Goal: Transaction & Acquisition: Purchase product/service

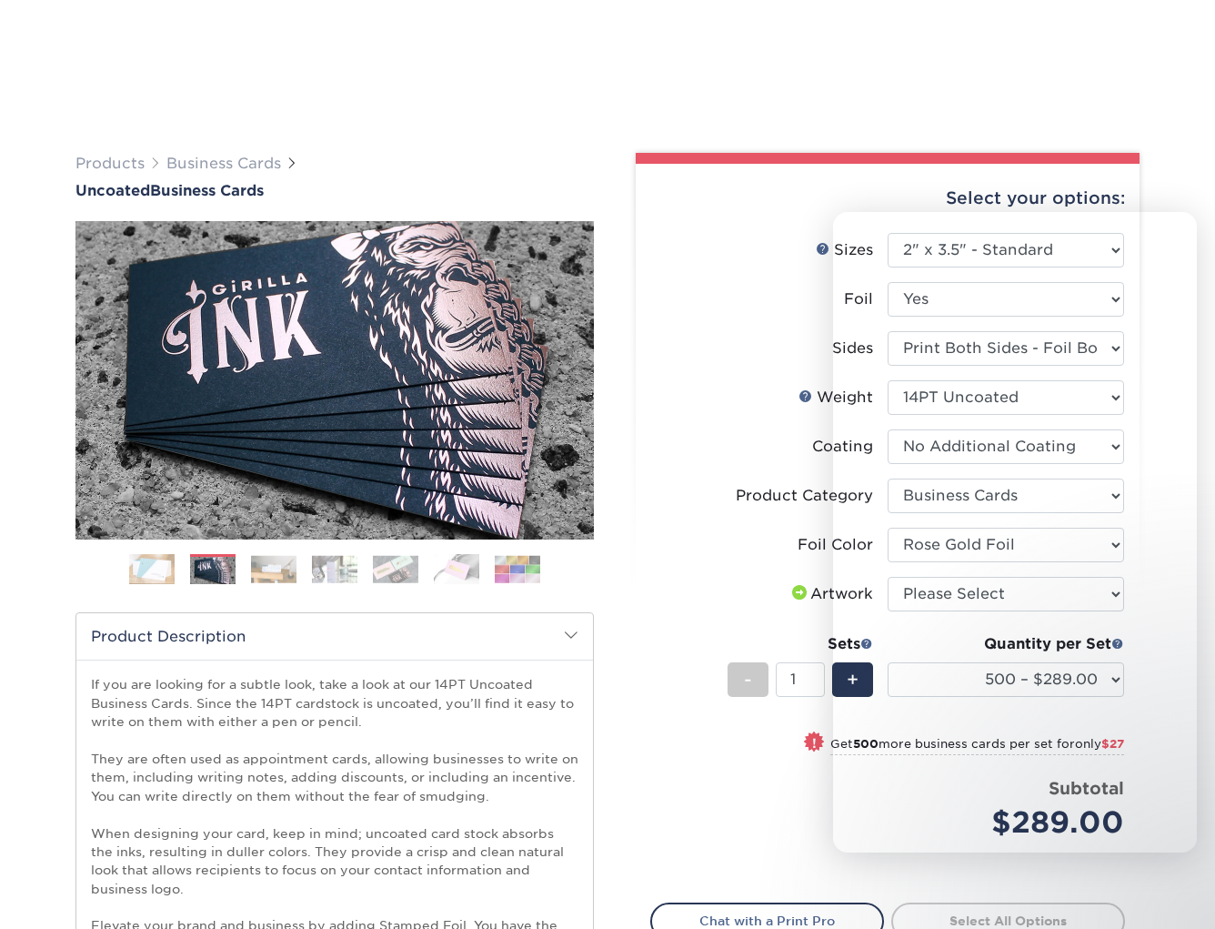
select select "2.00x3.50"
select select "3b5148f1-0588-4f88-a218-97bcfdce65c1"
select select "f6b57705-51a7-4c3f-af19-88f31284f15c"
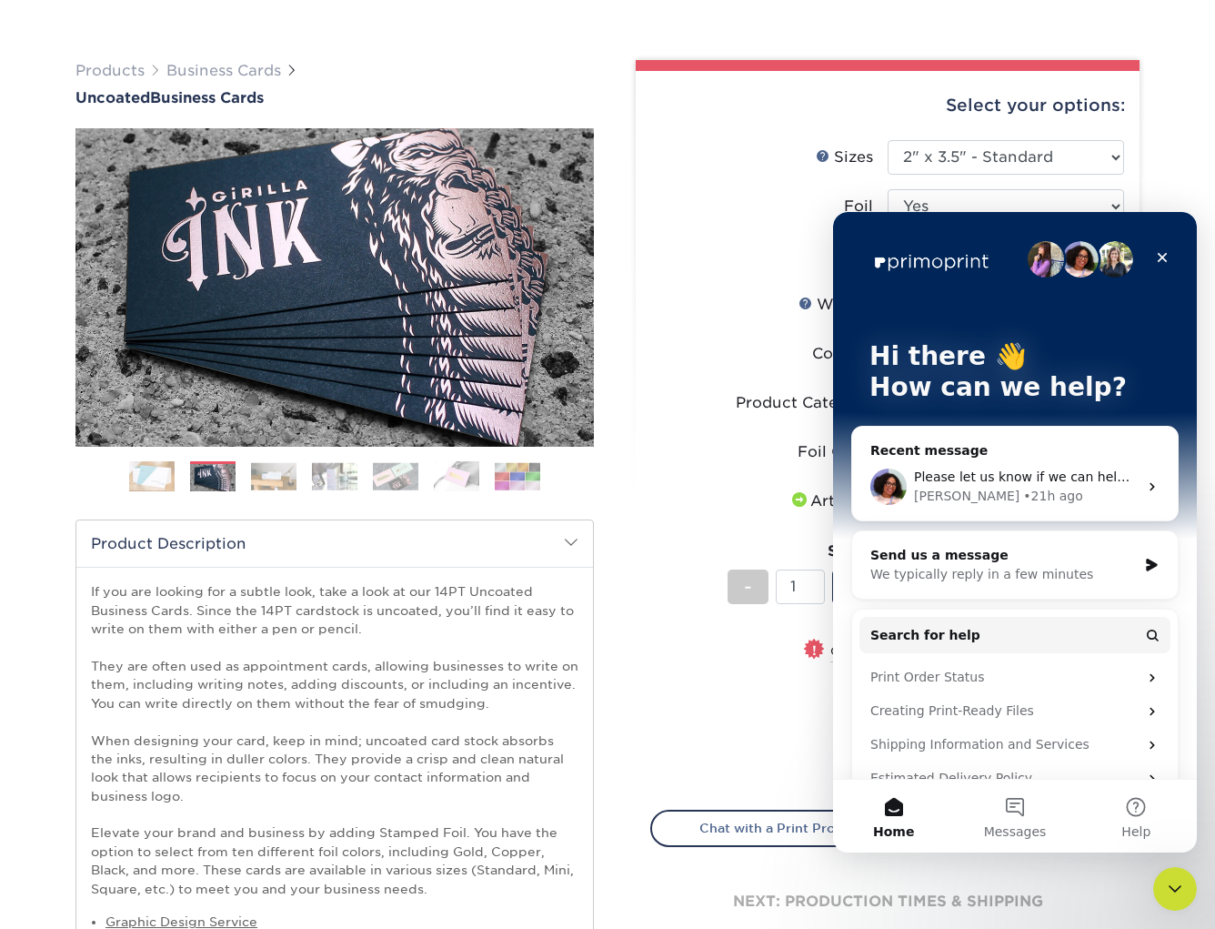
click at [276, 481] on img at bounding box center [273, 476] width 45 height 28
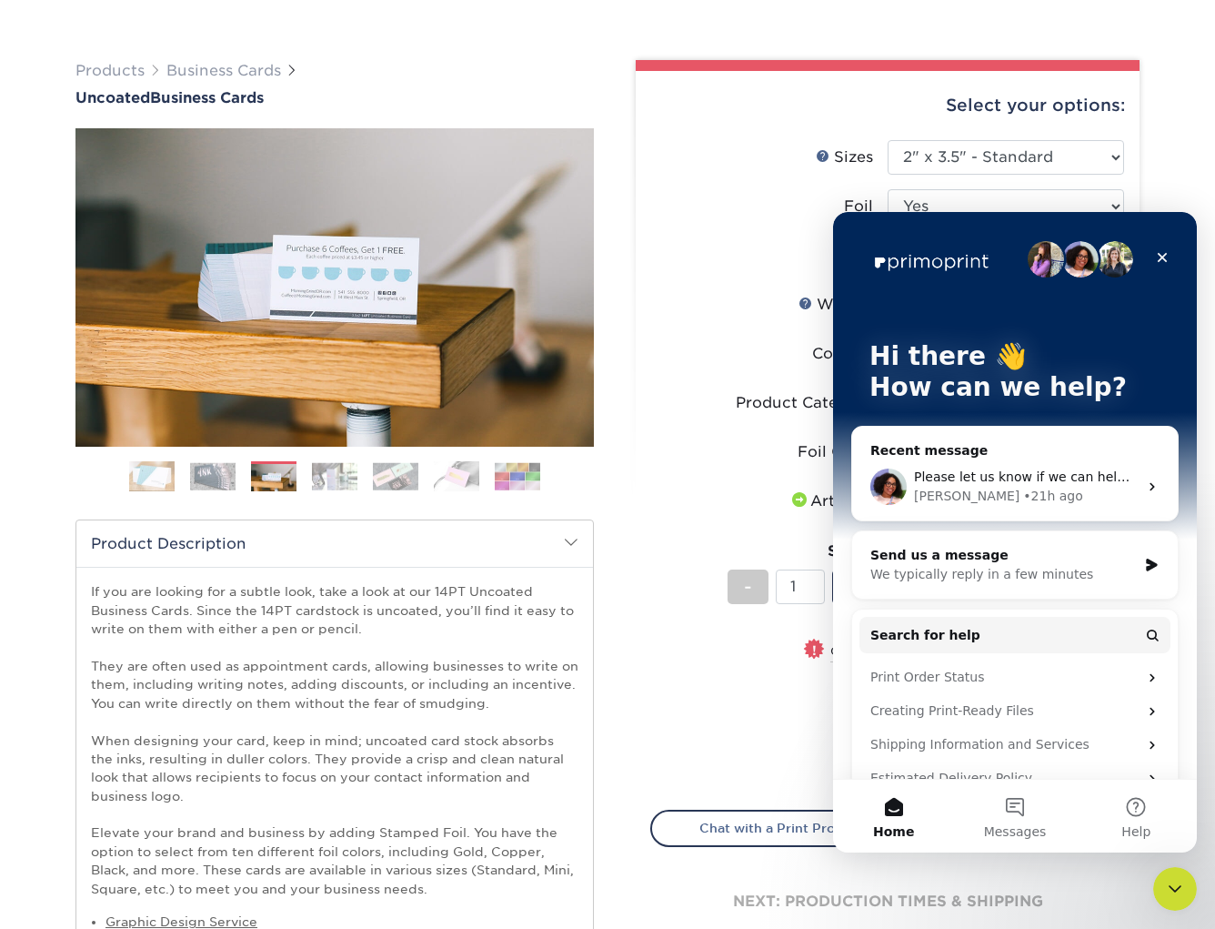
click at [325, 474] on img at bounding box center [334, 476] width 45 height 28
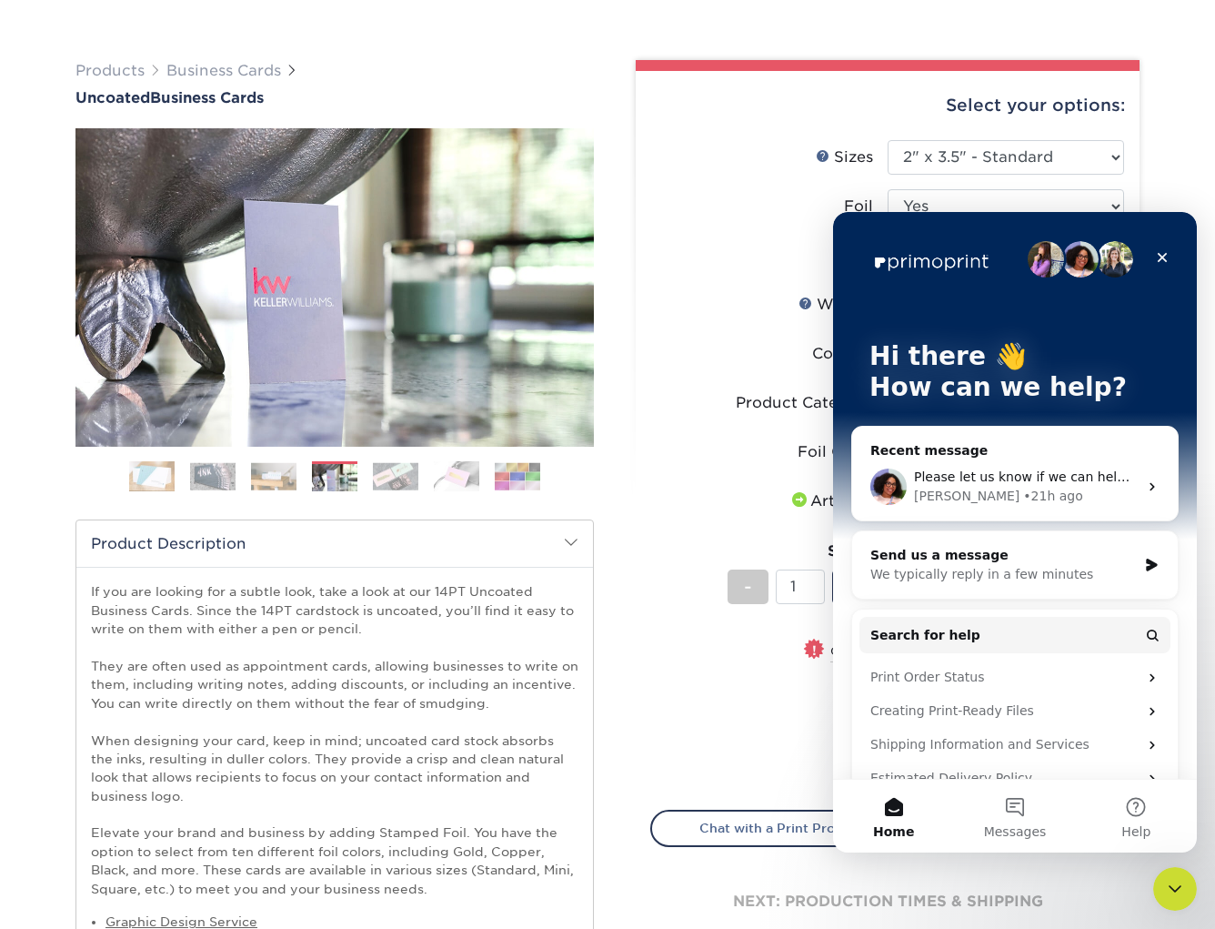
click at [385, 478] on img at bounding box center [395, 476] width 45 height 28
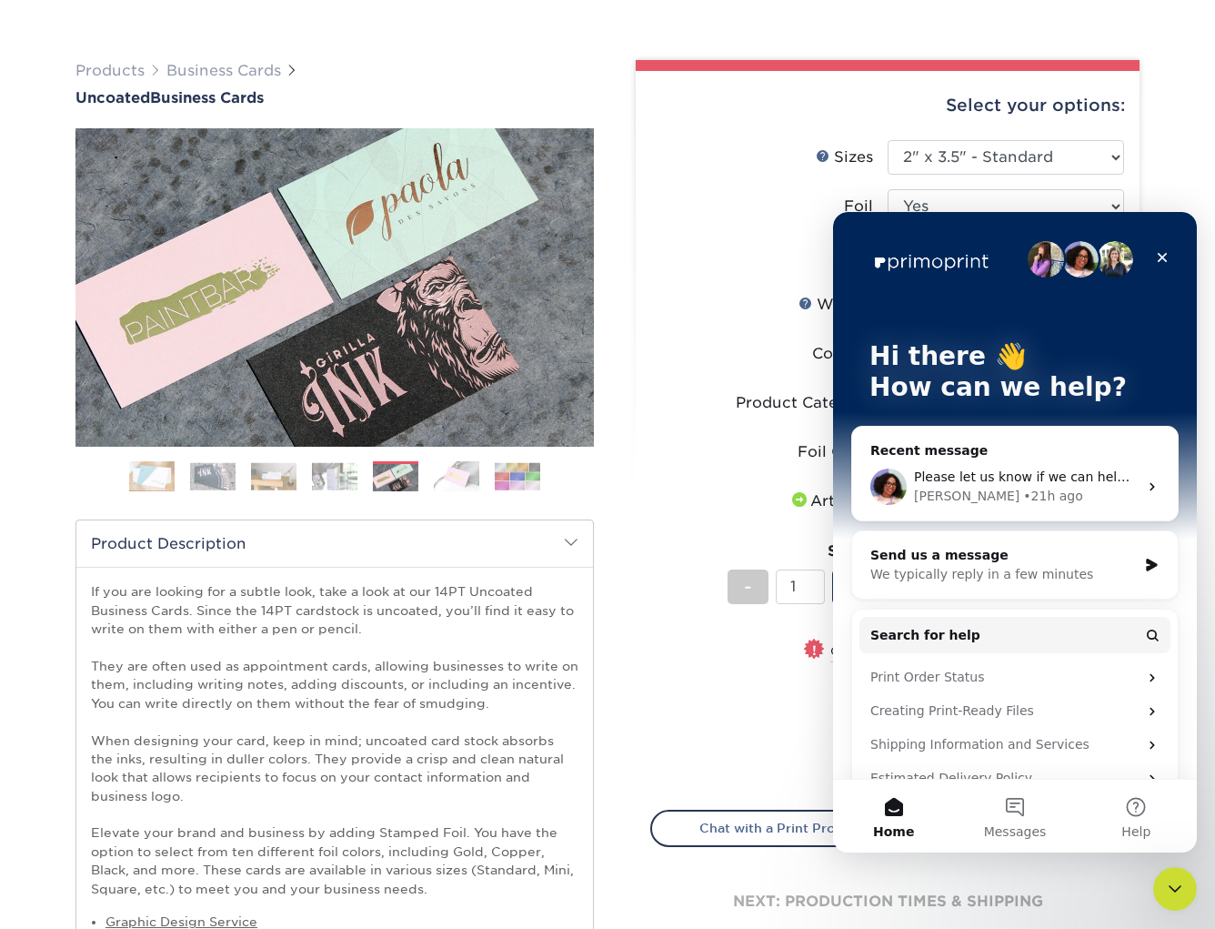
click at [463, 485] on img at bounding box center [456, 476] width 45 height 31
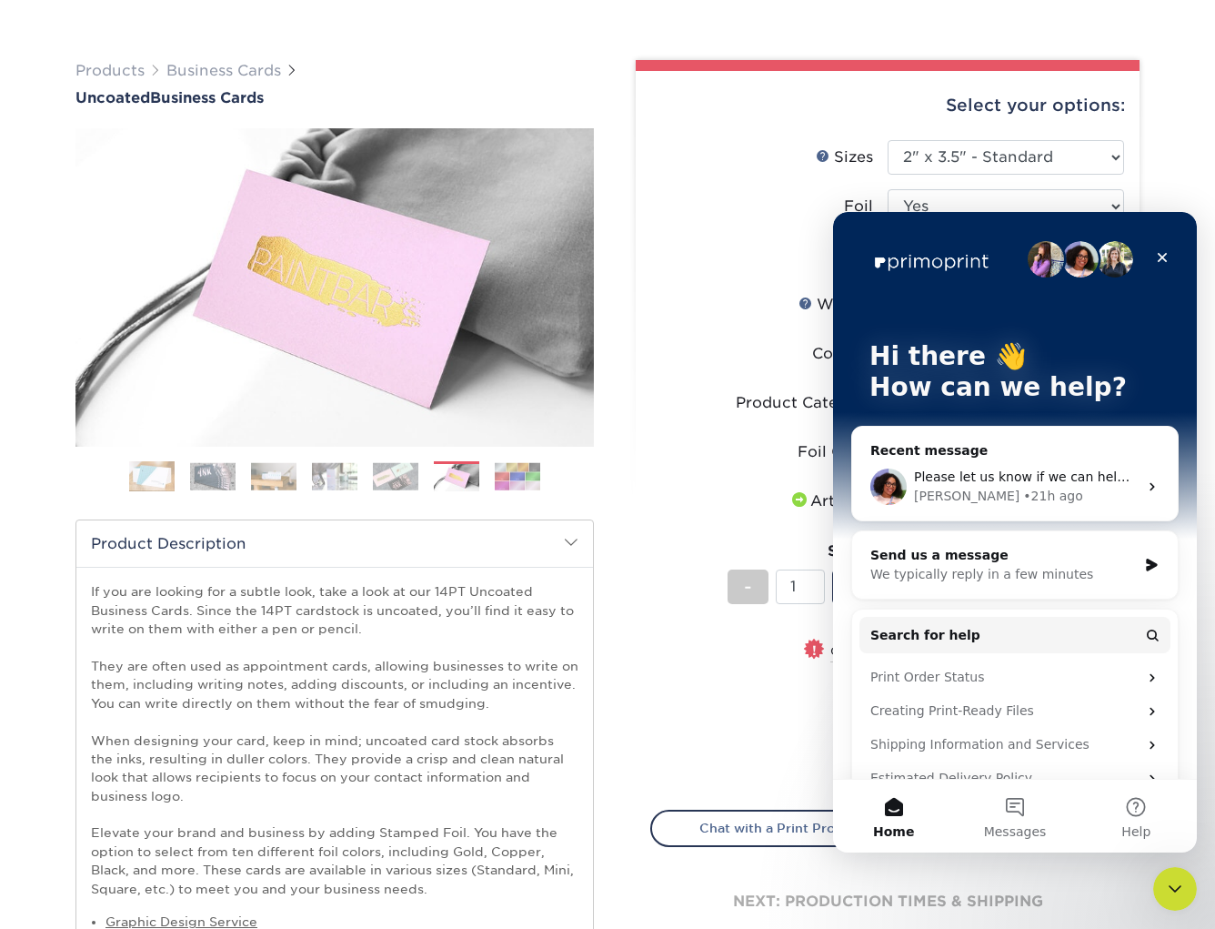
click at [511, 483] on img at bounding box center [517, 476] width 45 height 28
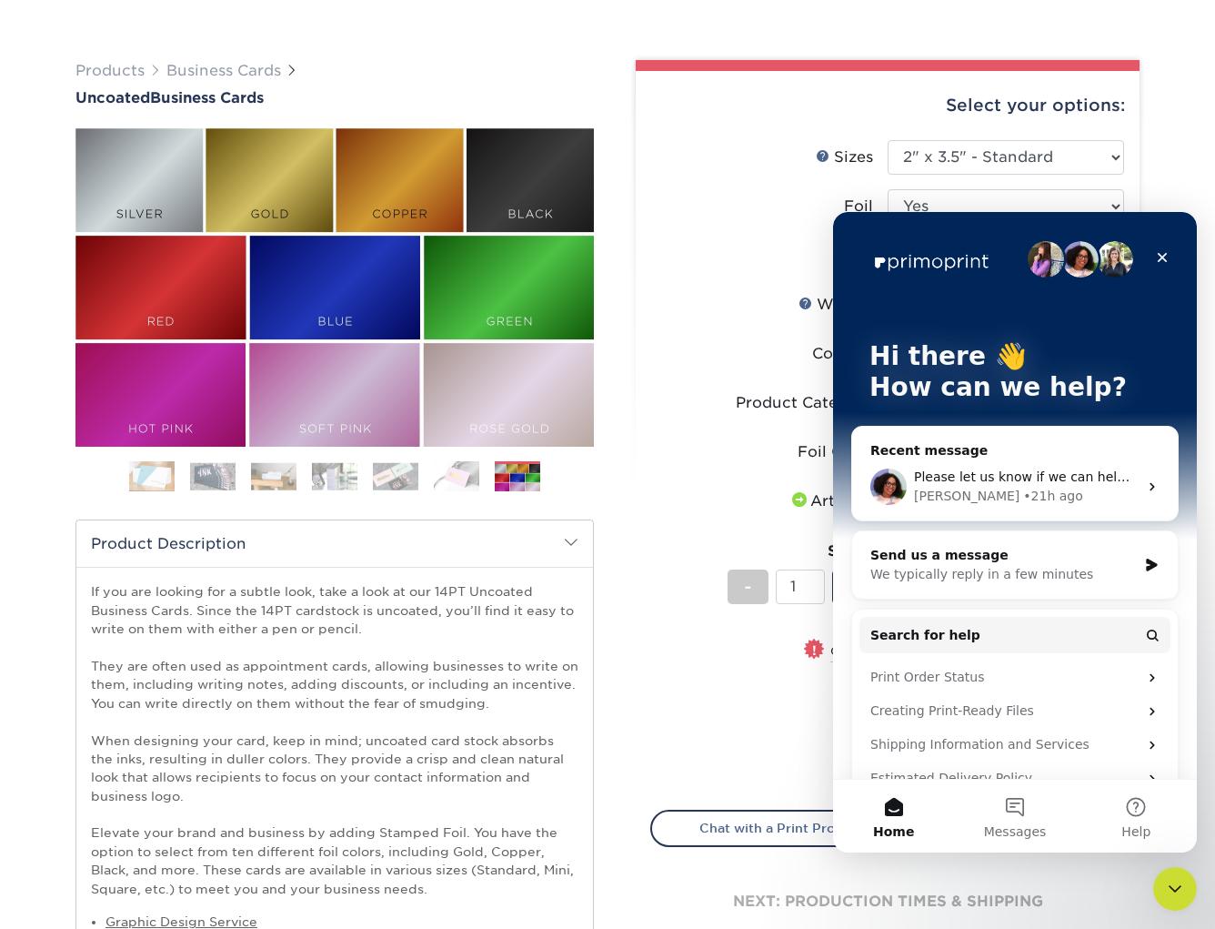
click at [145, 478] on img at bounding box center [151, 476] width 45 height 45
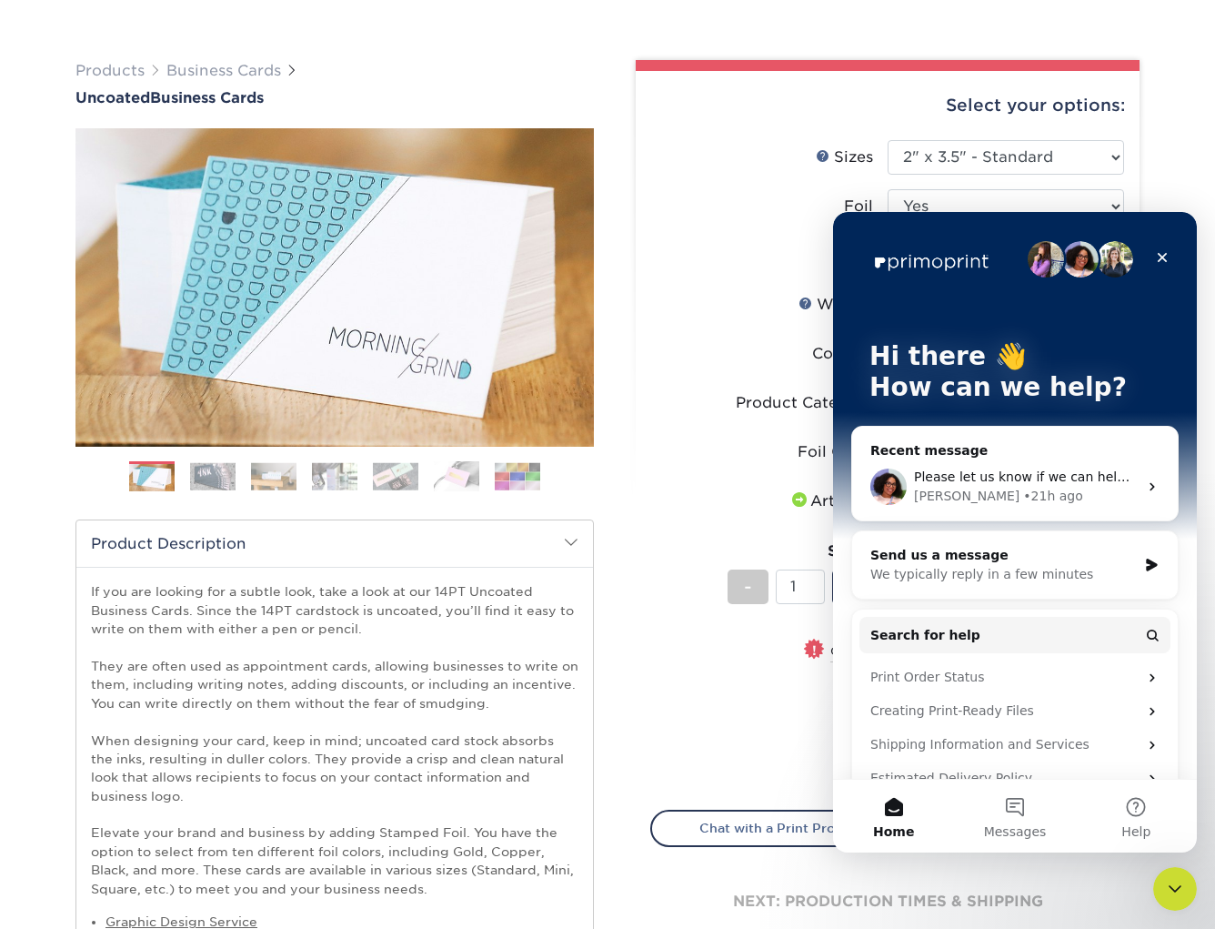
click at [650, 417] on ul "Sizes Help Sizes Please Select 1.5" x 3.5" - Mini 1.75" x 3.5" - Mini 2" x 3.5"…" at bounding box center [887, 457] width 475 height 634
